Goal: Task Accomplishment & Management: Use online tool/utility

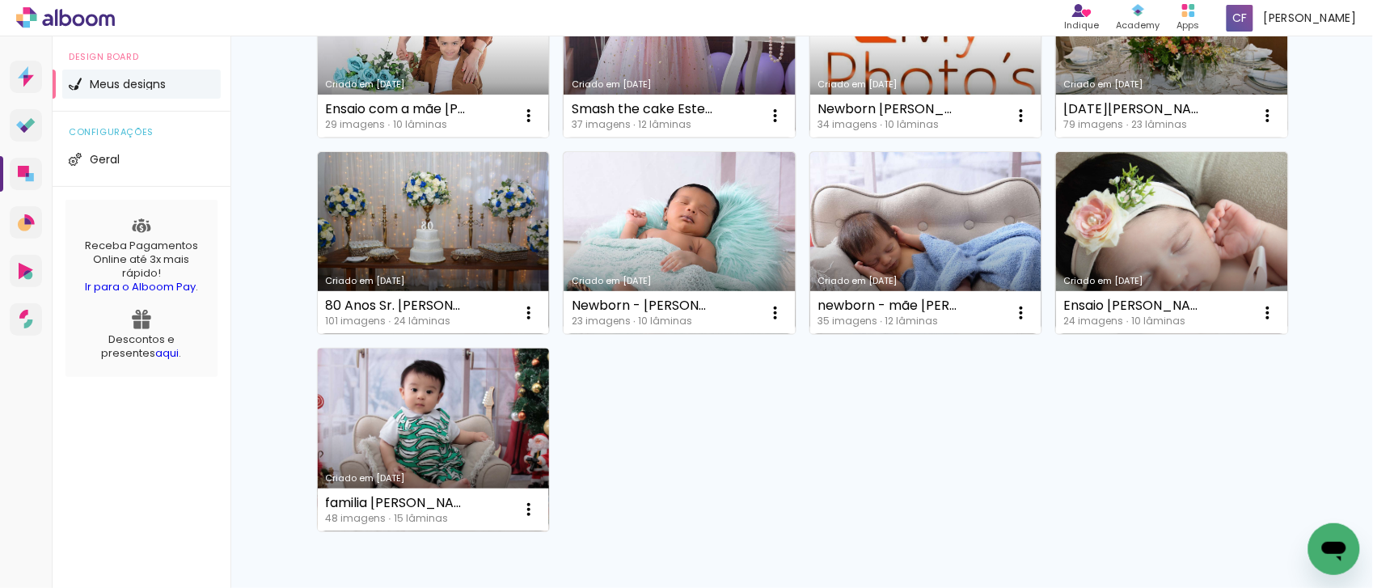
scroll to position [303, 0]
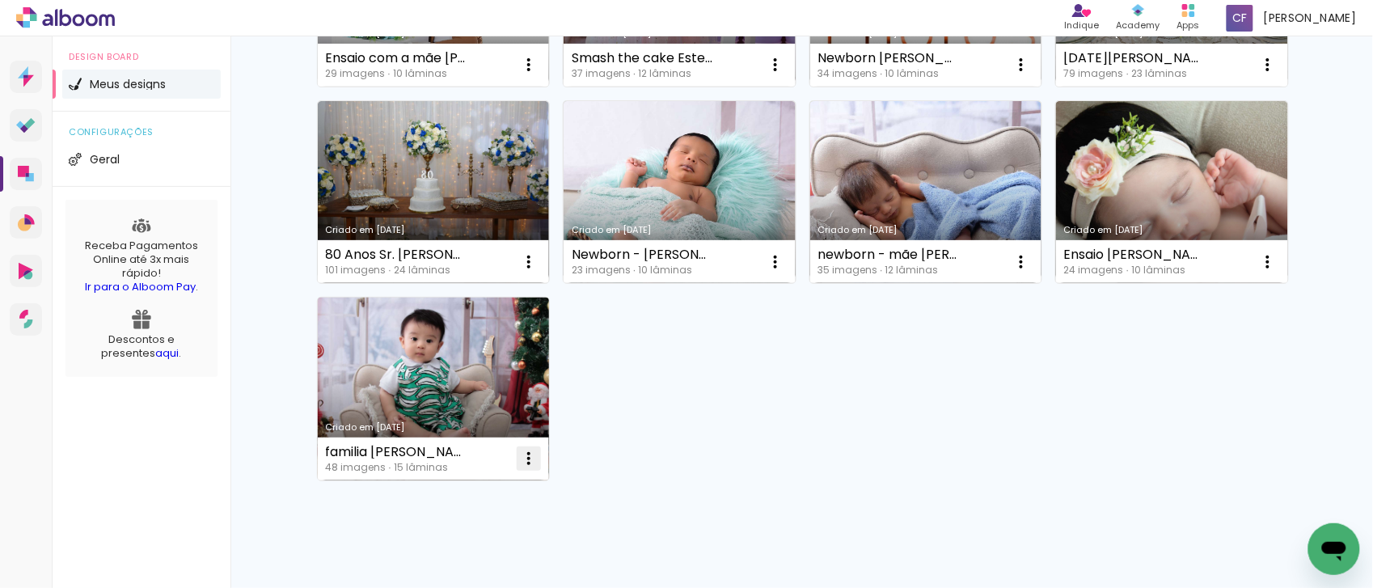
click at [520, 461] on iron-icon at bounding box center [528, 458] width 19 height 19
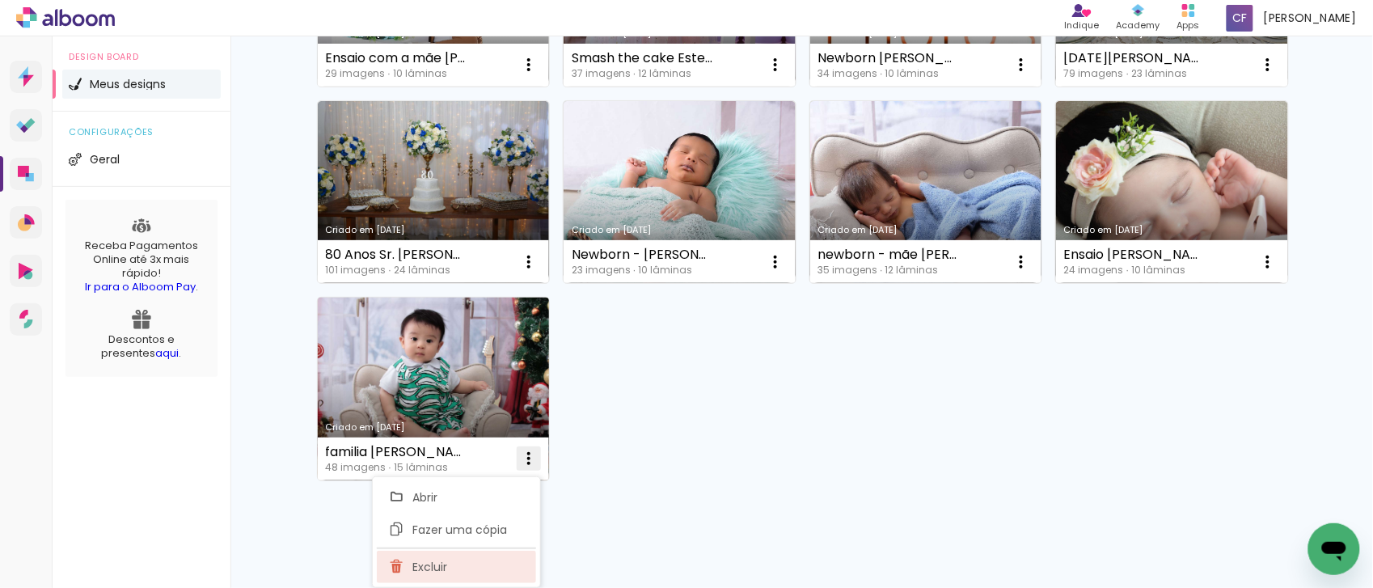
click at [429, 567] on span "Excluir" at bounding box center [429, 566] width 35 height 11
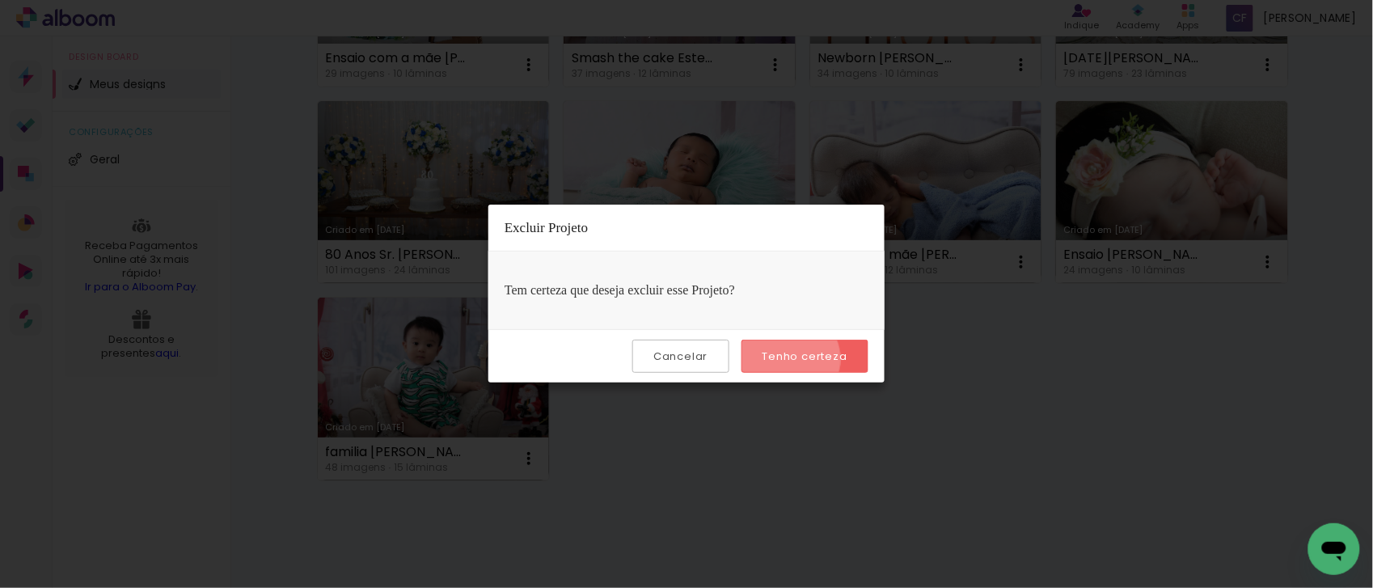
click at [0, 0] on slot "Tenho certeza" at bounding box center [0, 0] width 0 height 0
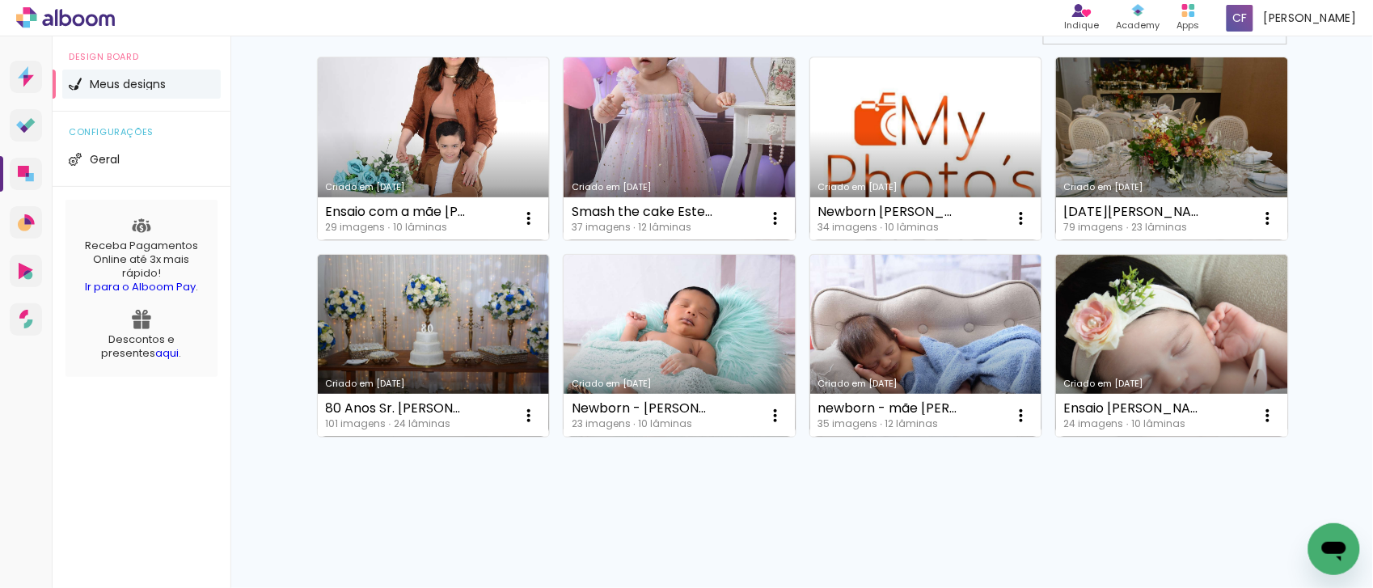
scroll to position [150, 0]
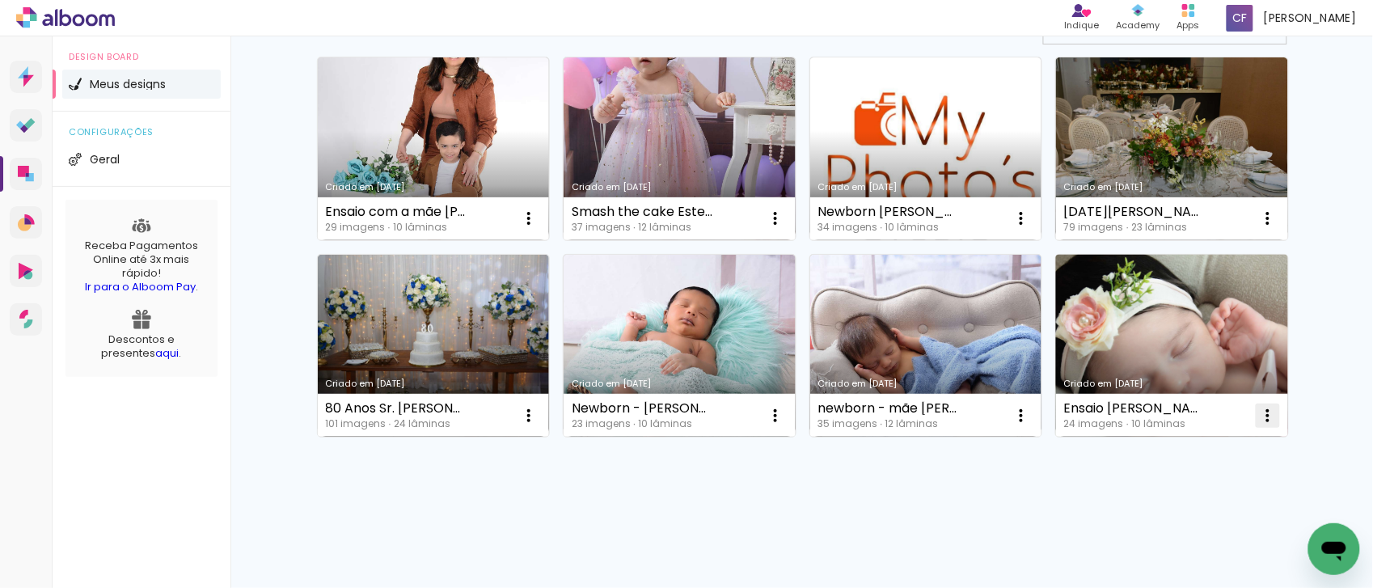
click at [1259, 418] on iron-icon at bounding box center [1267, 415] width 19 height 19
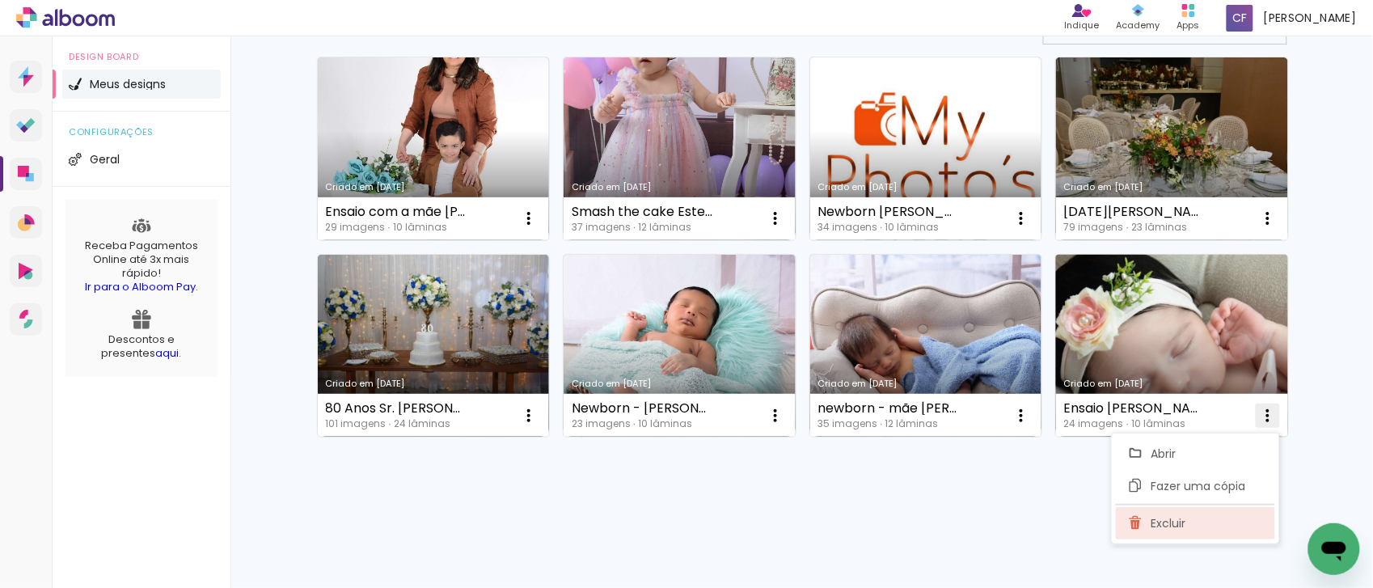
click at [1172, 522] on span "Excluir" at bounding box center [1168, 522] width 35 height 11
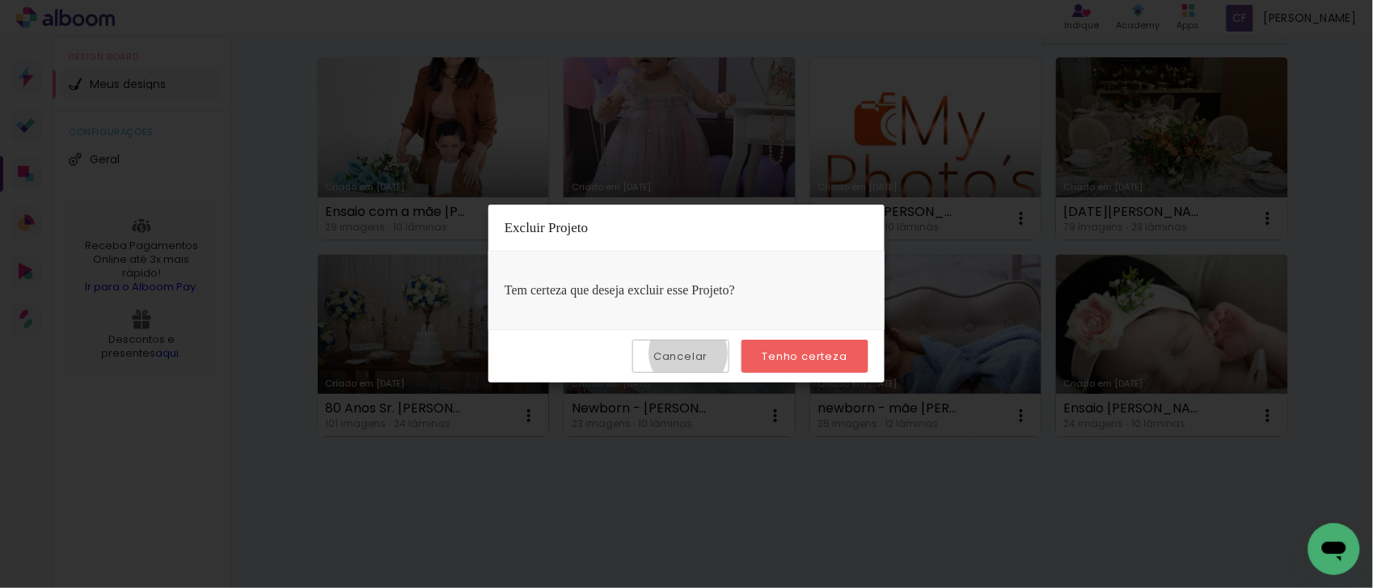
click at [0, 0] on slot "Cancelar" at bounding box center [0, 0] width 0 height 0
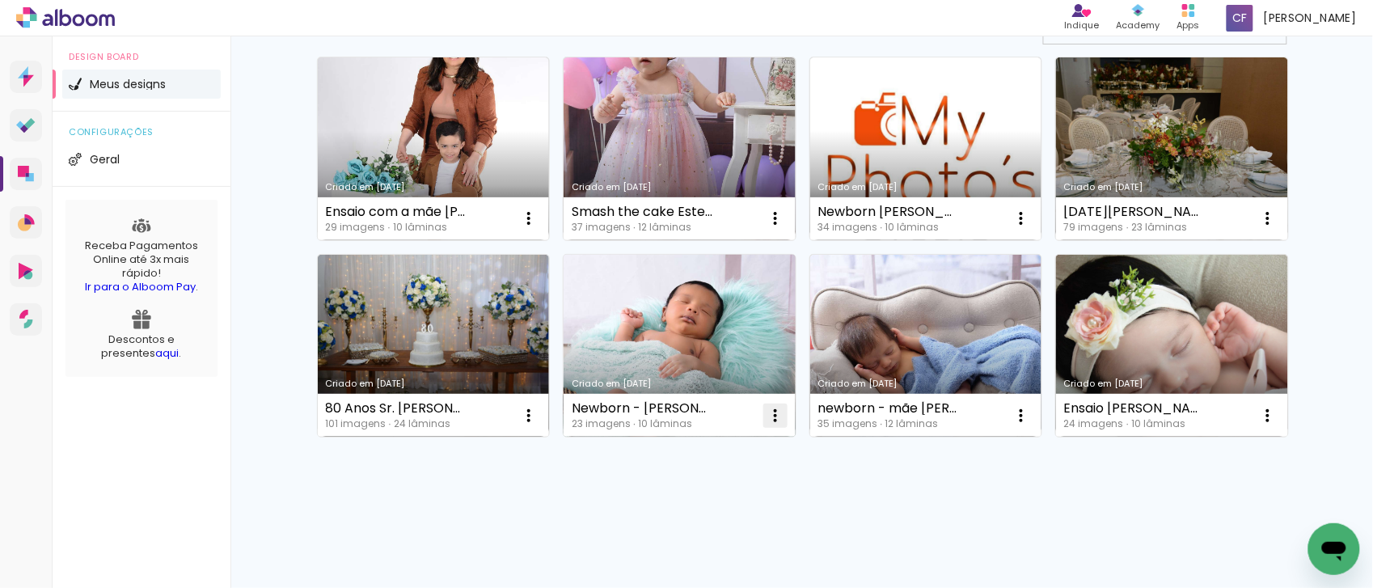
click at [766, 422] on iron-icon at bounding box center [775, 415] width 19 height 19
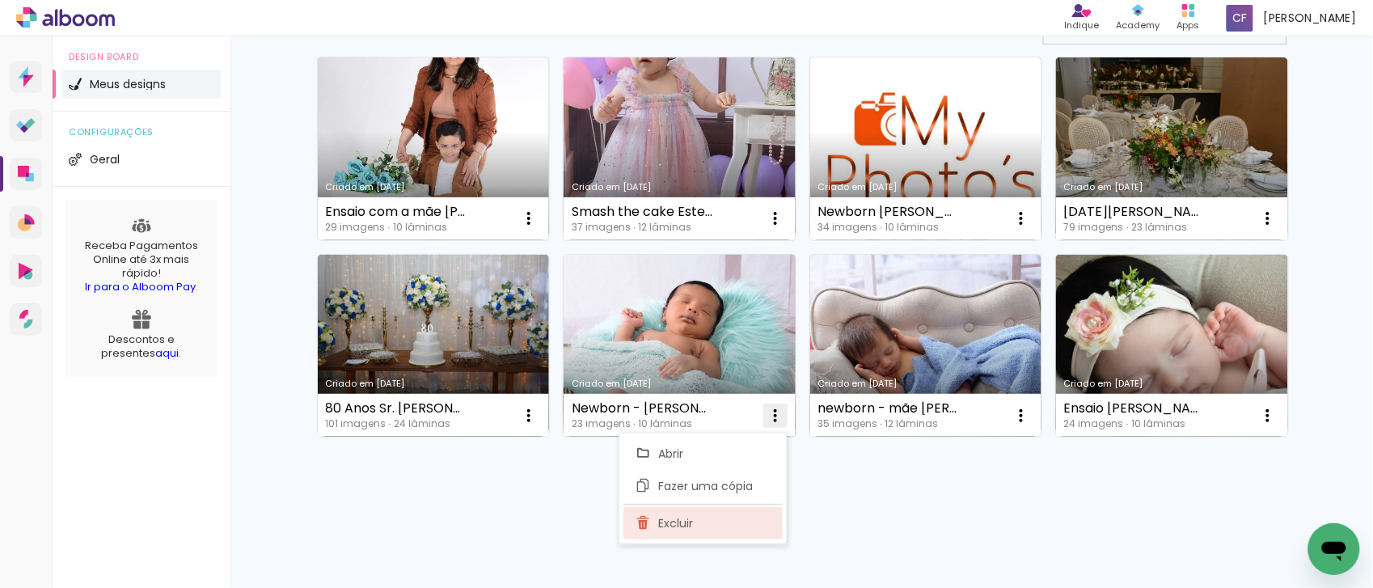
click at [673, 521] on span "Excluir" at bounding box center [676, 522] width 35 height 11
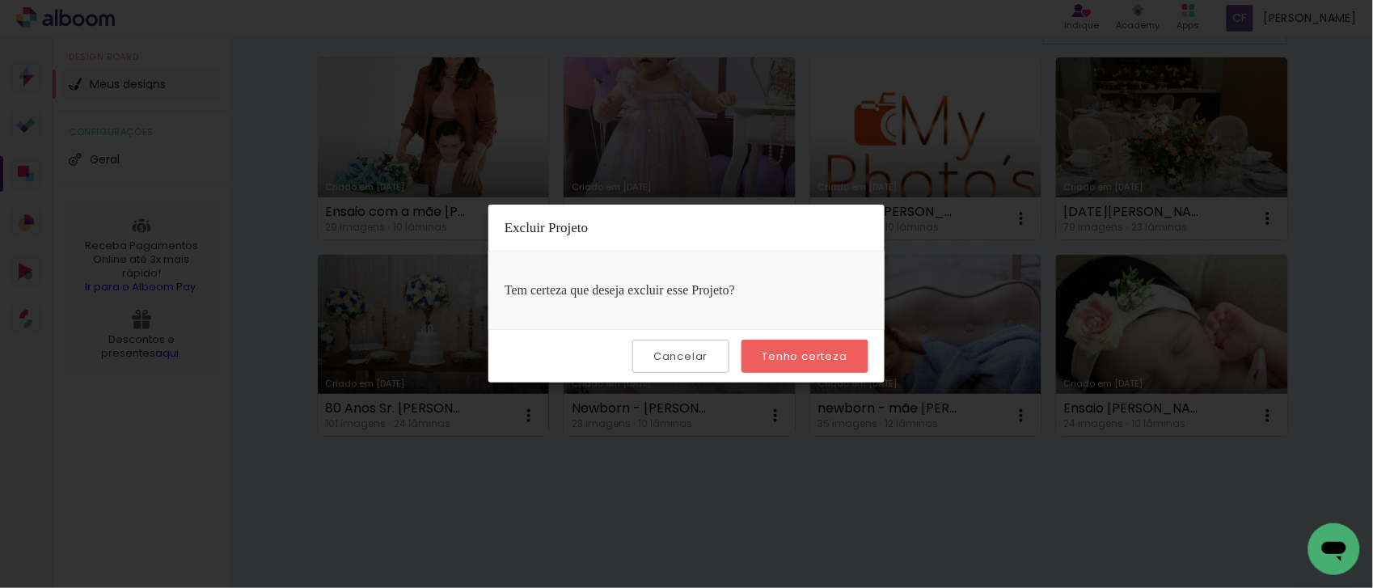
click at [0, 0] on slot "Tenho certeza" at bounding box center [0, 0] width 0 height 0
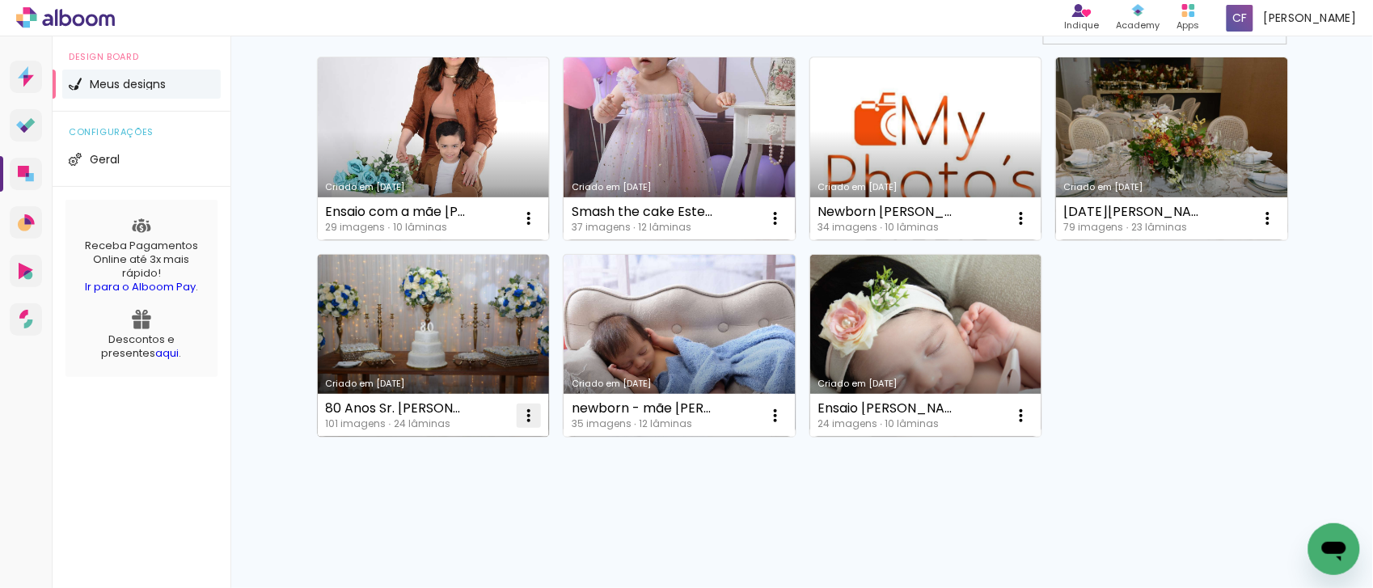
click at [519, 421] on iron-icon at bounding box center [528, 415] width 19 height 19
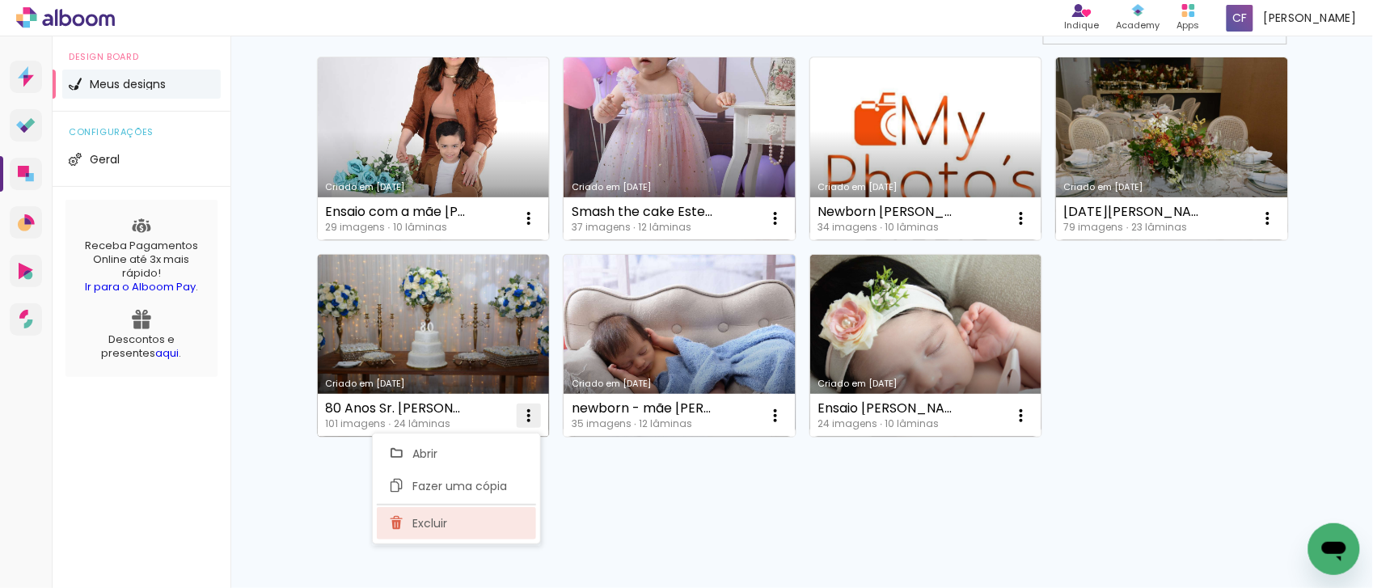
click at [410, 523] on paper-item "Excluir" at bounding box center [456, 523] width 159 height 32
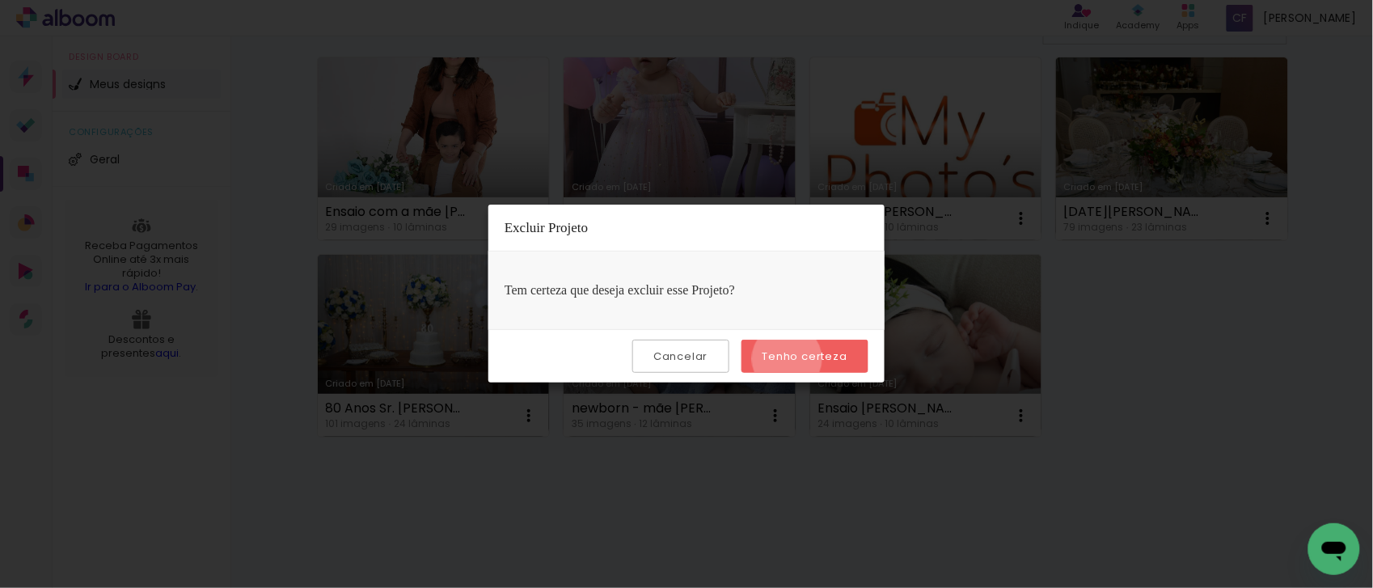
click at [0, 0] on slot "Tenho certeza" at bounding box center [0, 0] width 0 height 0
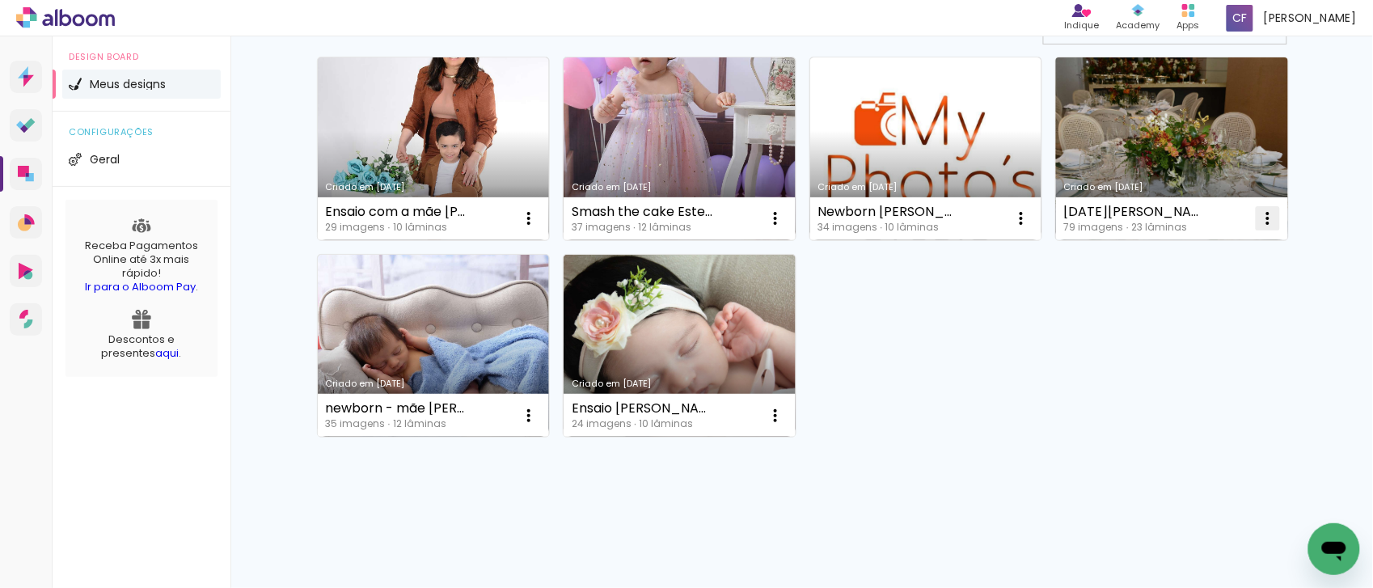
click at [1259, 219] on iron-icon at bounding box center [1267, 218] width 19 height 19
click at [1169, 327] on span "Excluir" at bounding box center [1168, 325] width 35 height 11
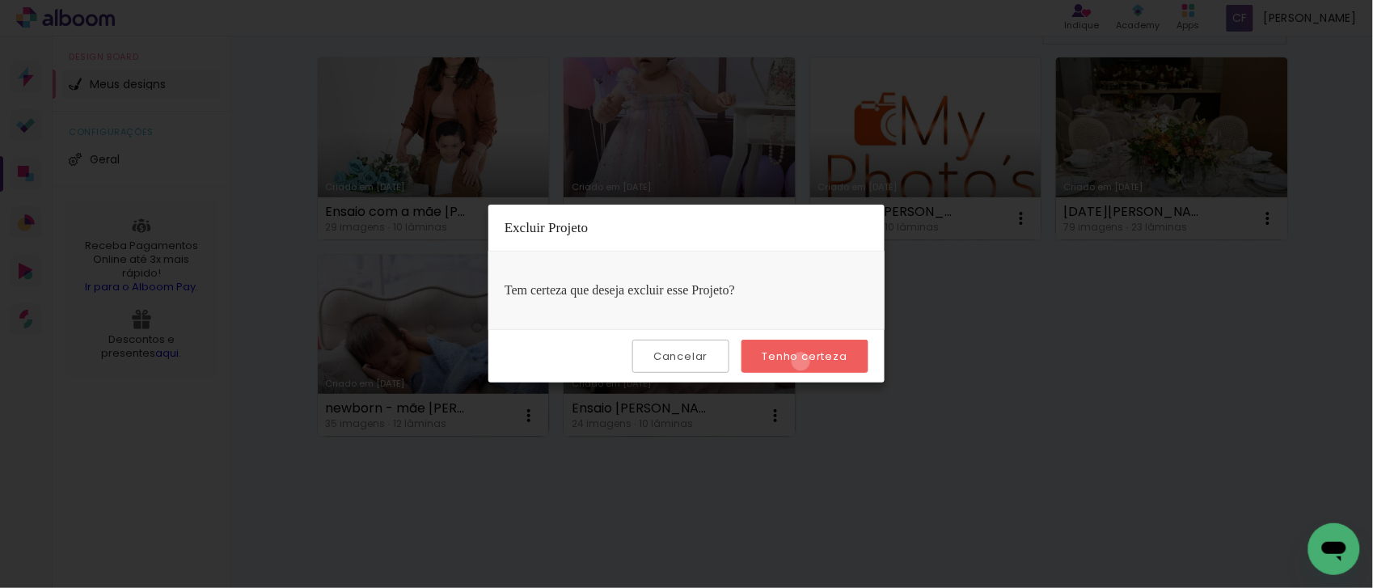
click at [0, 0] on slot "Tenho certeza" at bounding box center [0, 0] width 0 height 0
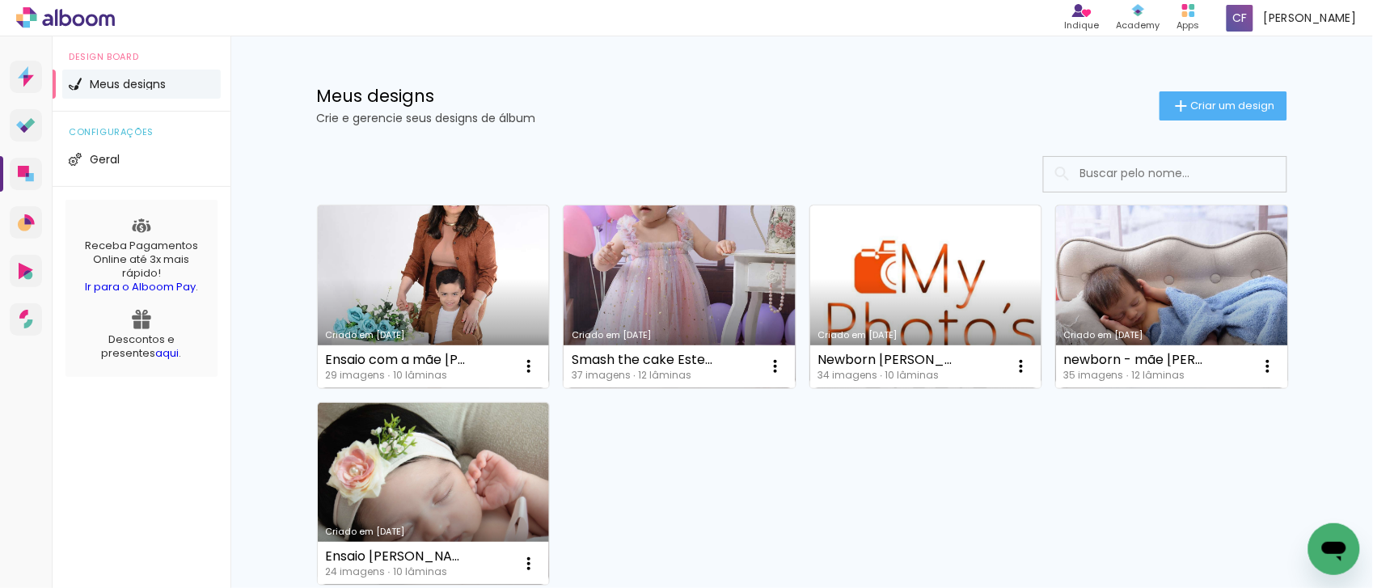
scroll to position [0, 0]
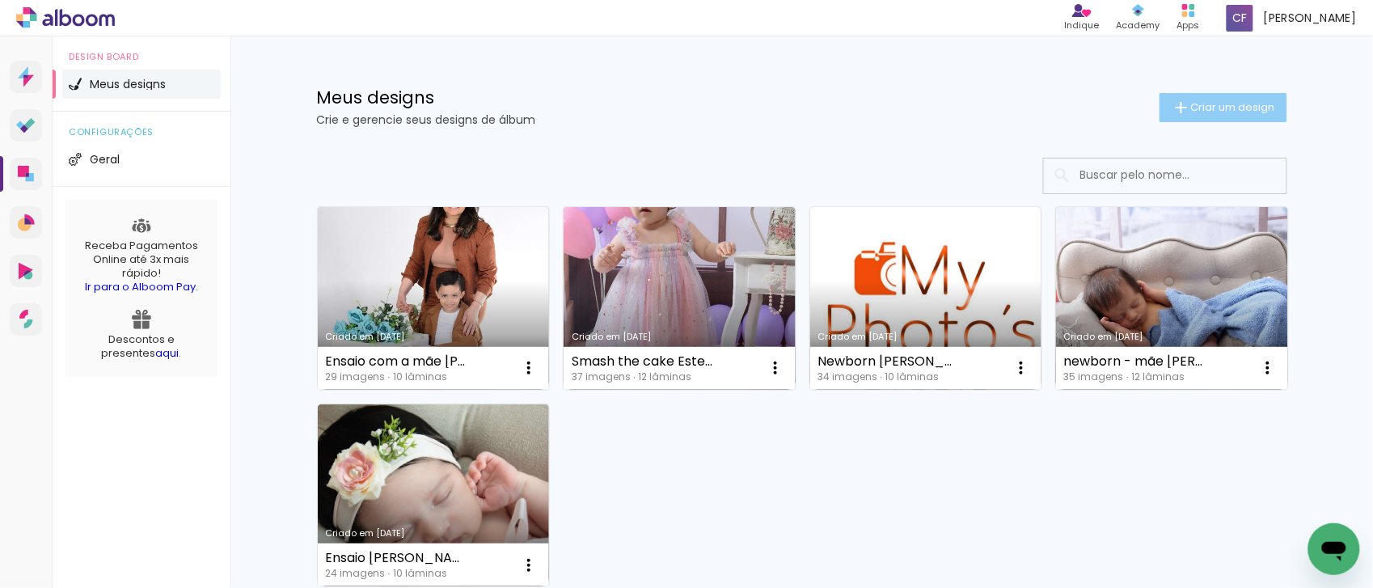
click at [1198, 105] on span "Criar um design" at bounding box center [1233, 107] width 84 height 11
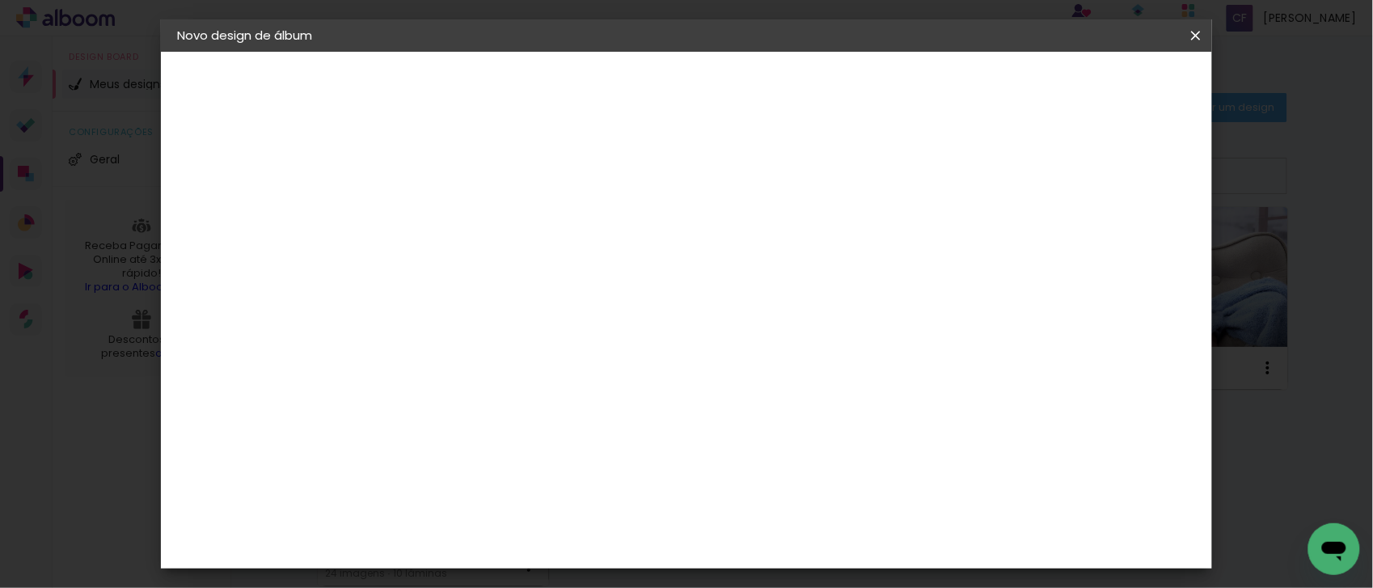
click at [441, 216] on input at bounding box center [441, 217] width 0 height 25
type input "Ensaio gestante [PERSON_NAME]"
type paper-input "Ensaio gestante [PERSON_NAME]"
drag, startPoint x: 1152, startPoint y: 85, endPoint x: 635, endPoint y: 471, distance: 645.1
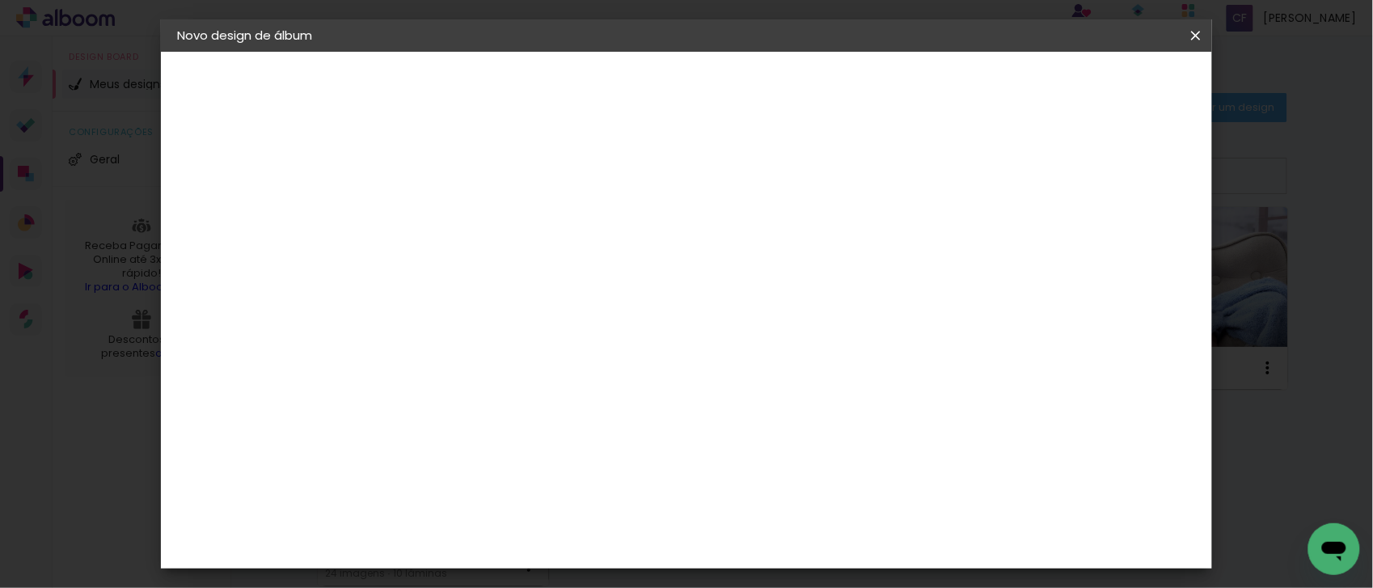
click at [0, 0] on slot "Avançar" at bounding box center [0, 0] width 0 height 0
click at [461, 310] on input at bounding box center [482, 307] width 163 height 20
type input "via"
type paper-input "via"
click at [443, 359] on div "Viacolor" at bounding box center [457, 365] width 53 height 13
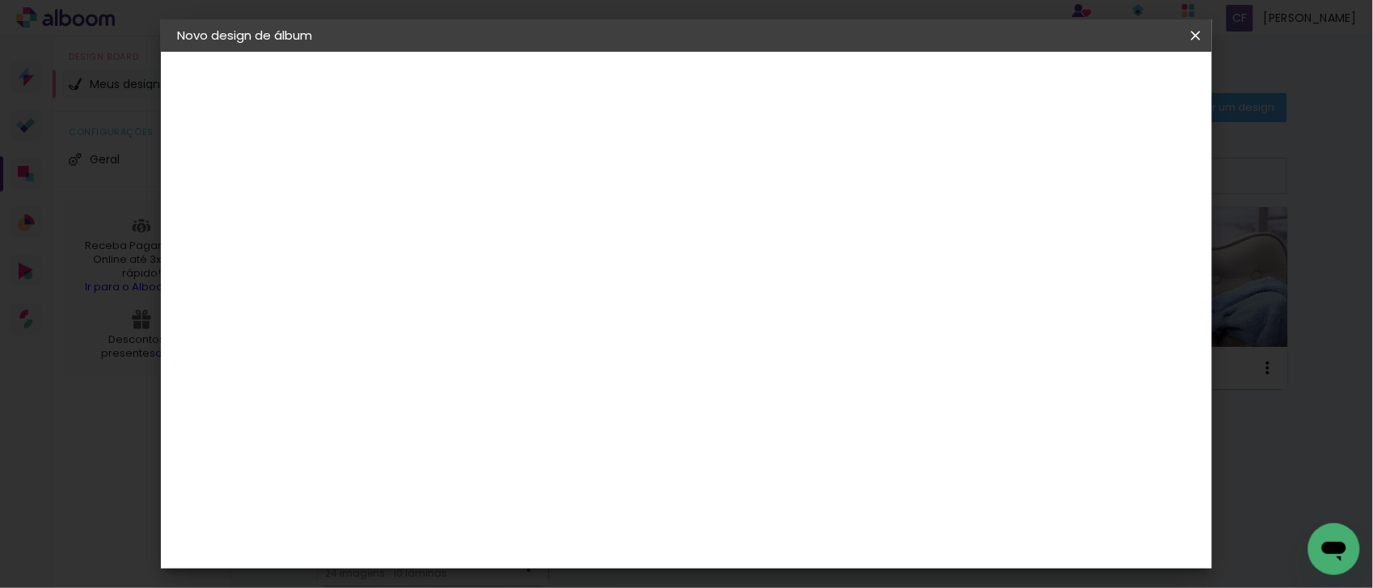
click at [0, 0] on slot "Avançar" at bounding box center [0, 0] width 0 height 0
click at [504, 269] on input "text" at bounding box center [472, 281] width 63 height 25
click at [530, 340] on div "Escolha o tamanho" at bounding box center [483, 368] width 94 height 75
click at [504, 272] on input "text" at bounding box center [472, 281] width 63 height 25
click at [594, 189] on div "Opções disponíveis Padrão Tamanho Escolha o tamanho Modelo Escolha o modelo do …" at bounding box center [482, 120] width 223 height 137
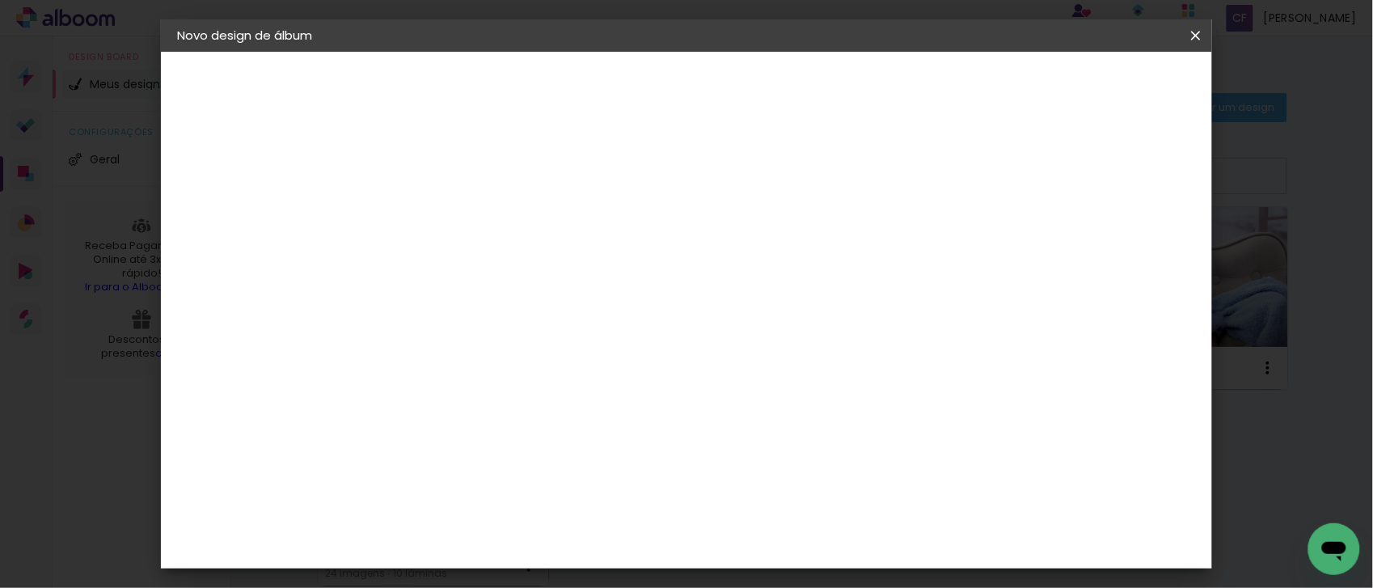
click at [524, 272] on iron-icon at bounding box center [513, 281] width 19 height 19
click at [934, 264] on paper-item "Padrão" at bounding box center [791, 268] width 323 height 32
type input "Padrão"
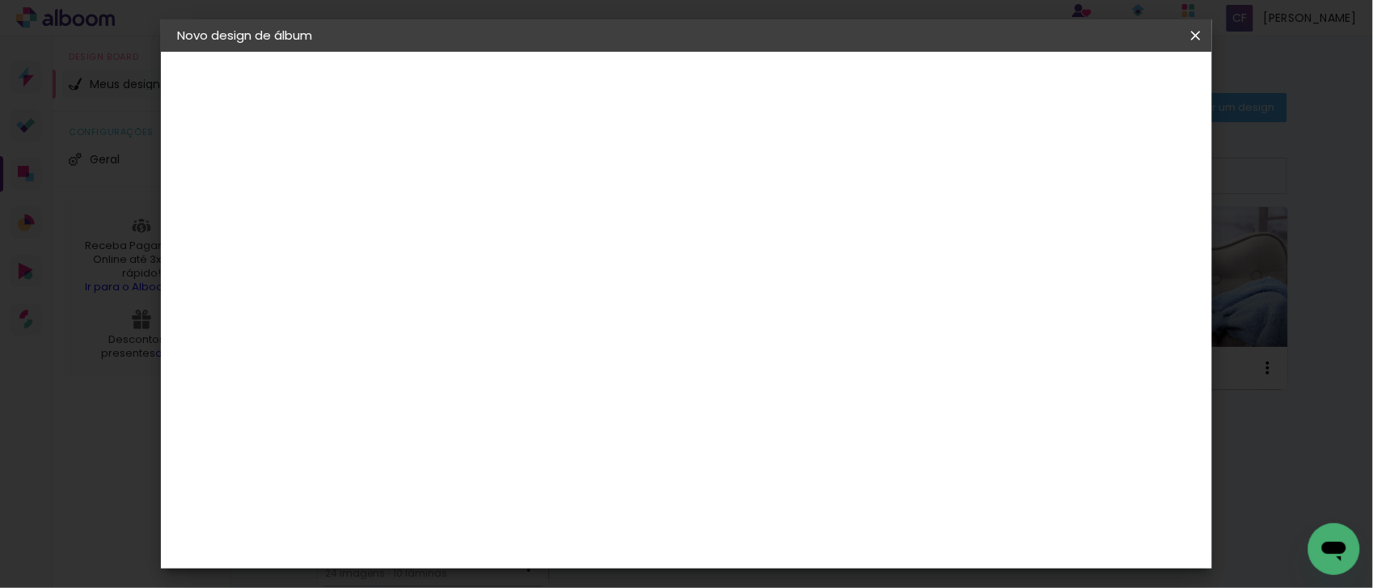
click at [0, 0] on slot "Avançar" at bounding box center [0, 0] width 0 height 0
click at [696, 178] on div at bounding box center [688, 174] width 15 height 15
type paper-checkbox "on"
click at [787, 83] on span "Iniciar design" at bounding box center [758, 91] width 58 height 23
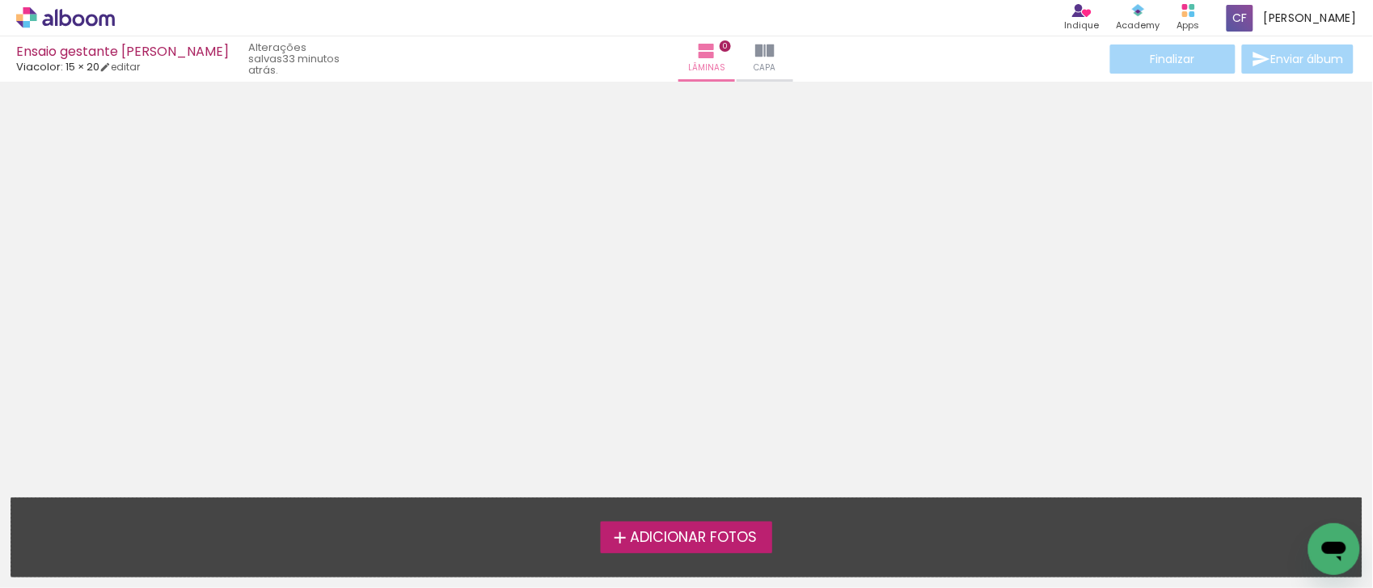
click at [663, 539] on span "Adicionar Fotos" at bounding box center [693, 537] width 127 height 15
click at [0, 0] on input "file" at bounding box center [0, 0] width 0 height 0
